Goal: Task Accomplishment & Management: Use online tool/utility

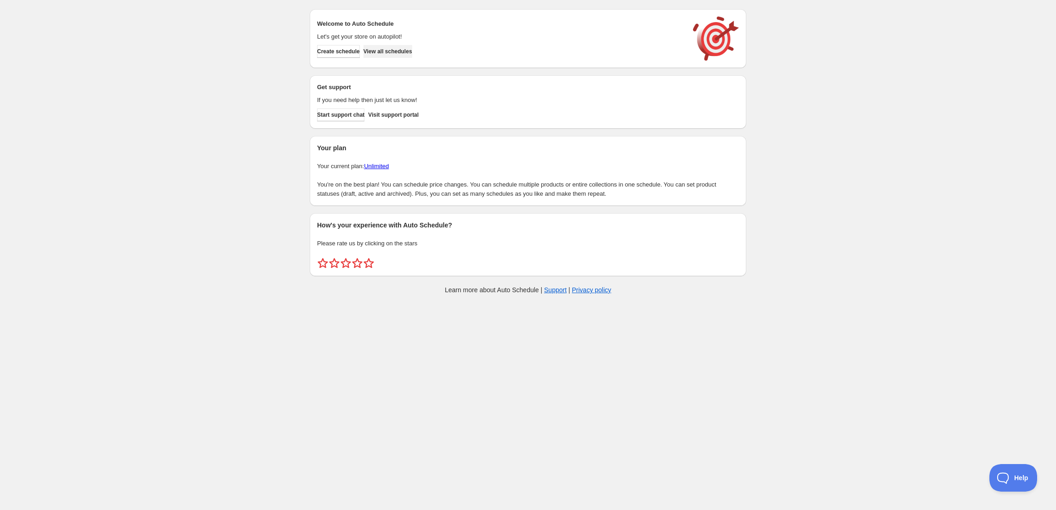
click at [391, 50] on span "View all schedules" at bounding box center [387, 51] width 49 height 7
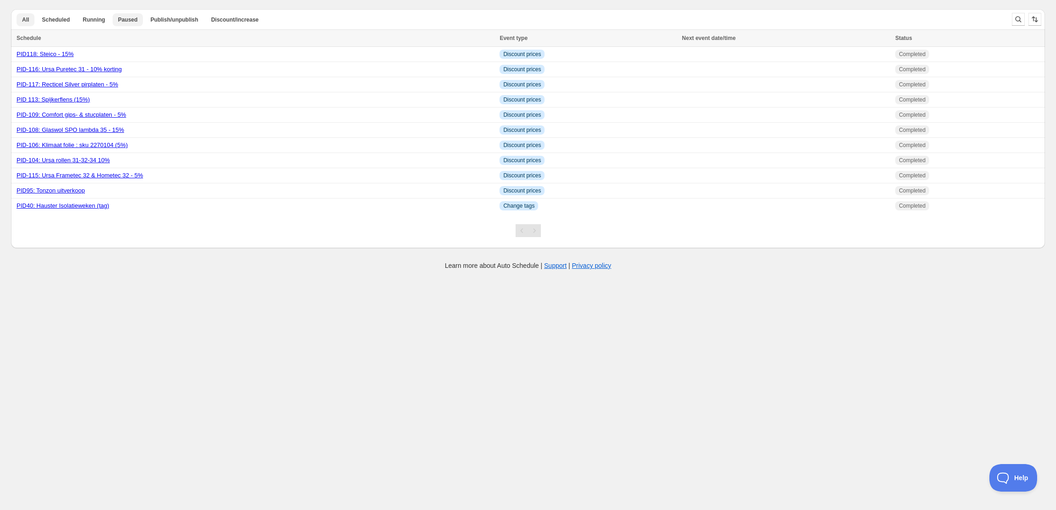
click at [119, 19] on span "Paused" at bounding box center [128, 19] width 20 height 7
click at [86, 20] on span "Running" at bounding box center [94, 19] width 23 height 7
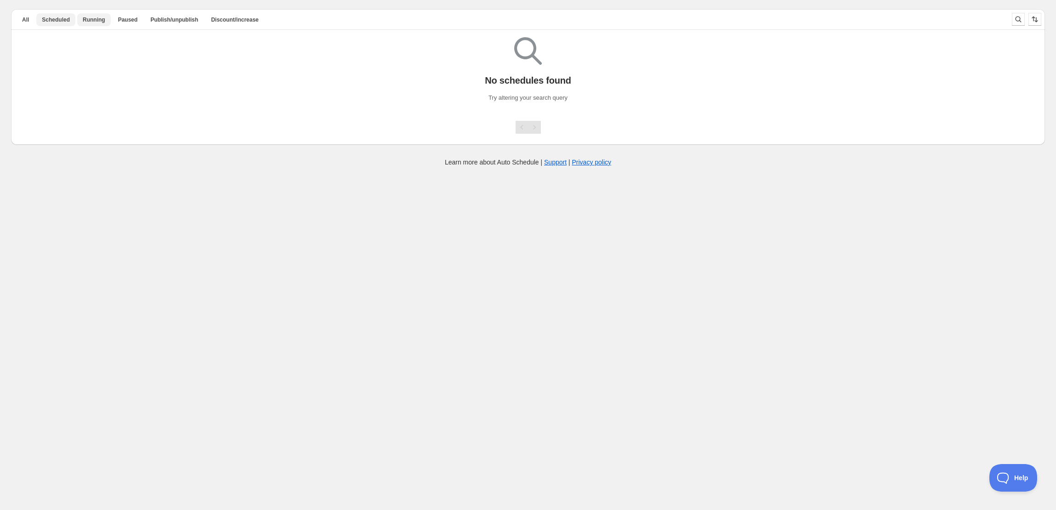
click at [58, 17] on span "Scheduled" at bounding box center [56, 19] width 28 height 7
click at [159, 22] on span "Publish/unpublish" at bounding box center [174, 19] width 48 height 7
click at [238, 20] on span "Discount/increase" at bounding box center [234, 19] width 47 height 7
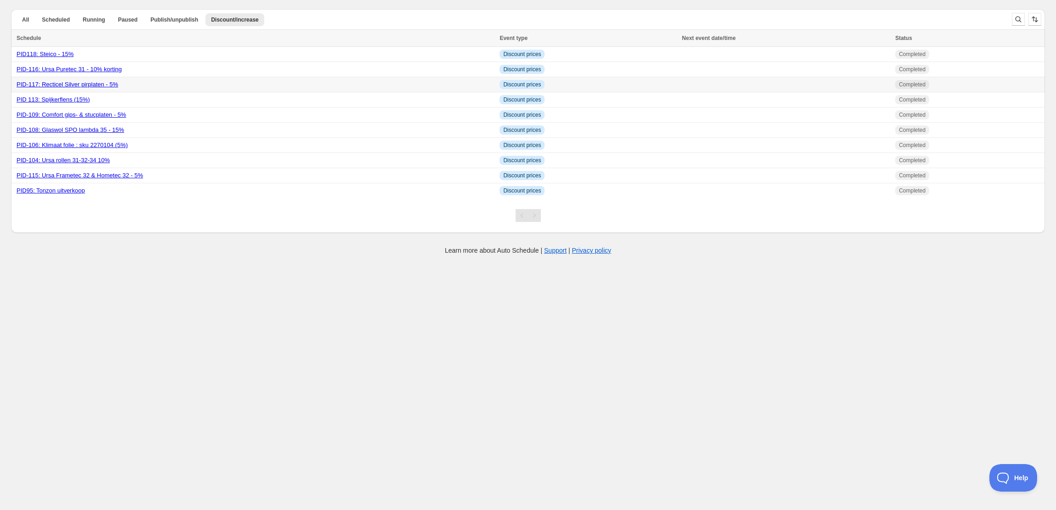
click at [318, 86] on div "PID-117: Recticel Silver pirplaten - 5%" at bounding box center [255, 84] width 477 height 9
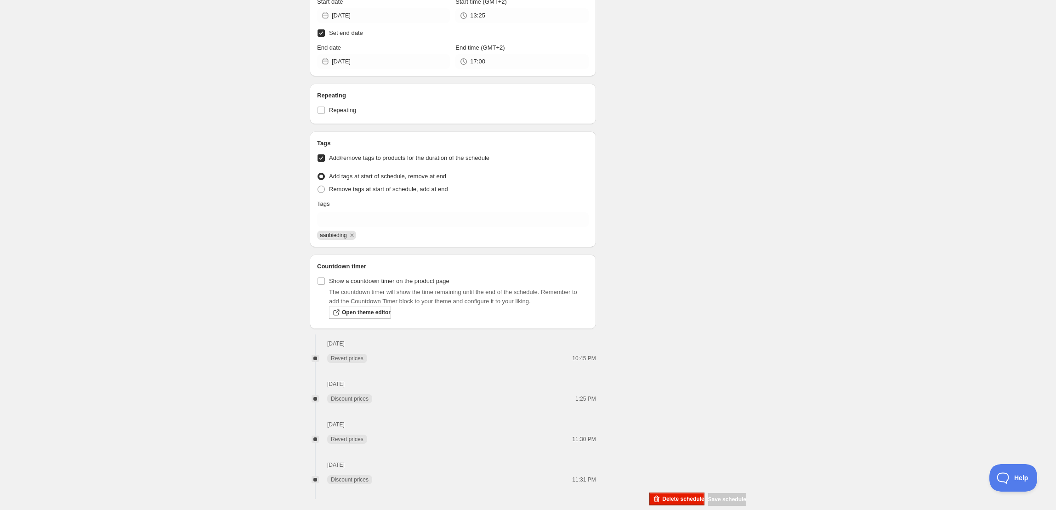
scroll to position [436, 0]
